Goal: Task Accomplishment & Management: Use online tool/utility

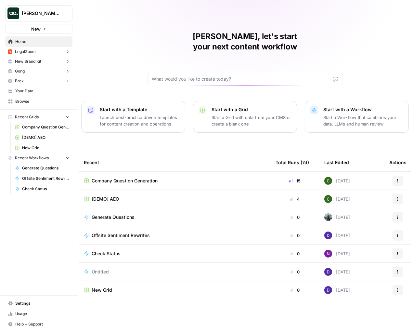
click at [407, 31] on div "[PERSON_NAME], let's start your next content workflow Start with a Template Lau…" at bounding box center [245, 166] width 334 height 332
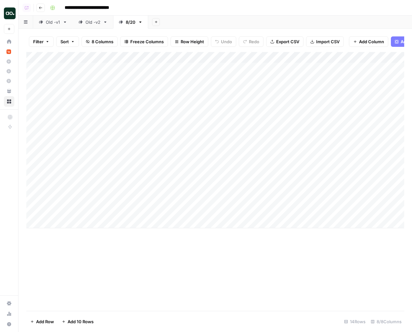
click at [276, 43] on span "Export CSV" at bounding box center [287, 41] width 23 height 7
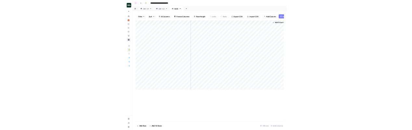
scroll to position [0, 149]
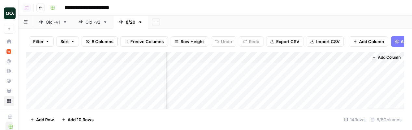
click at [283, 41] on span "Export CSV" at bounding box center [287, 41] width 23 height 7
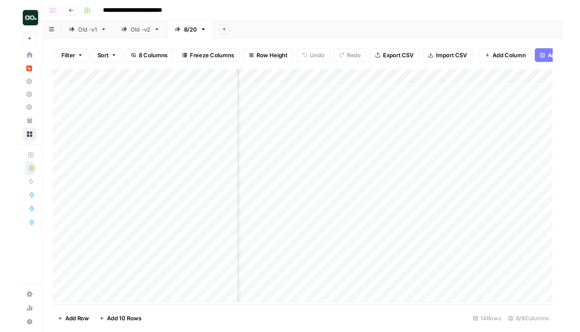
scroll to position [0, 0]
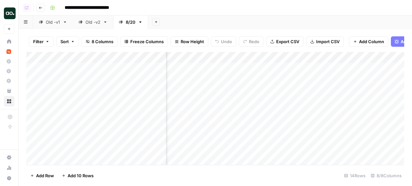
scroll to position [0, 63]
click at [206, 145] on div "Add Column" at bounding box center [215, 108] width 378 height 113
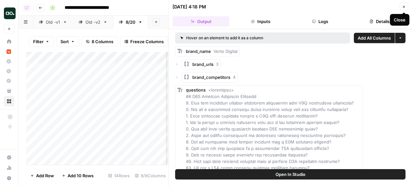
click at [401, 8] on button "Close" at bounding box center [404, 7] width 8 height 8
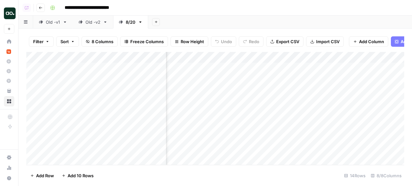
scroll to position [0, 149]
click at [311, 11] on div "**********" at bounding box center [226, 8] width 358 height 10
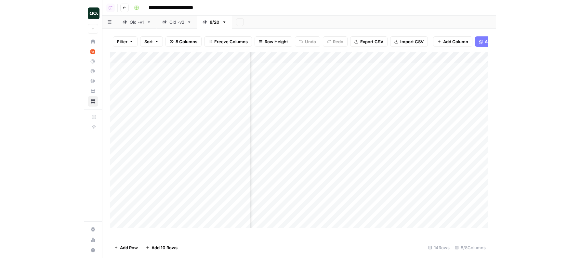
scroll to position [0, 0]
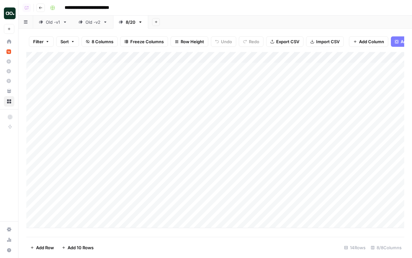
click at [325, 147] on div "Add Column" at bounding box center [215, 140] width 378 height 176
click at [325, 146] on div "Add Column" at bounding box center [215, 140] width 378 height 176
click at [319, 146] on div "Add Column" at bounding box center [215, 140] width 378 height 176
click at [319, 146] on textarea "**********" at bounding box center [335, 145] width 104 height 9
type textarea "**********"
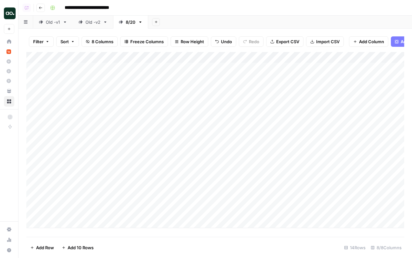
click at [336, 146] on div "Add Column" at bounding box center [215, 140] width 378 height 176
click at [362, 22] on div "Add Sheet" at bounding box center [280, 22] width 264 height 13
